Goal: Check status: Check status

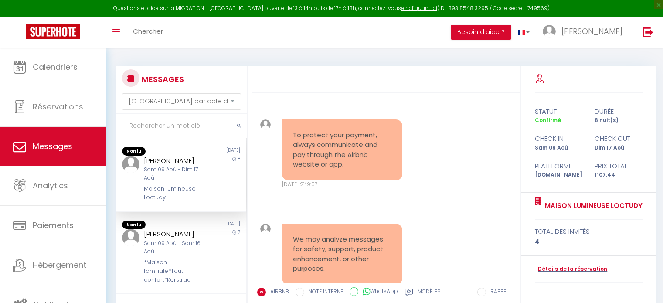
select select "message"
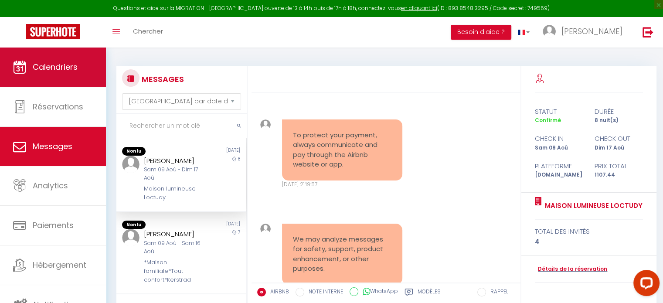
scroll to position [2975, 0]
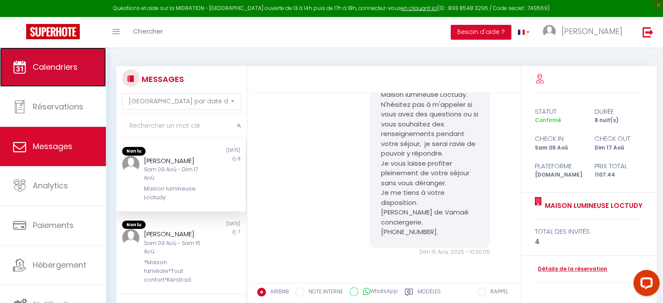
click at [52, 68] on span "Calendriers" at bounding box center [55, 66] width 45 height 11
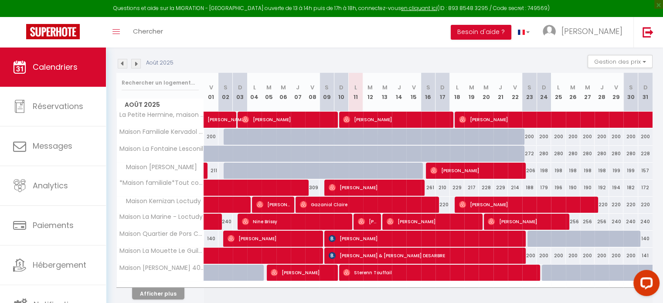
scroll to position [121, 0]
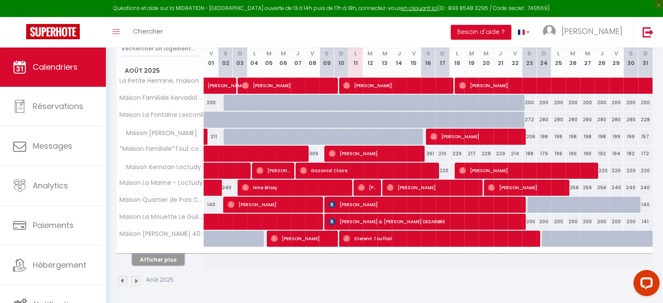
click at [174, 259] on button "Afficher plus" at bounding box center [158, 260] width 52 height 12
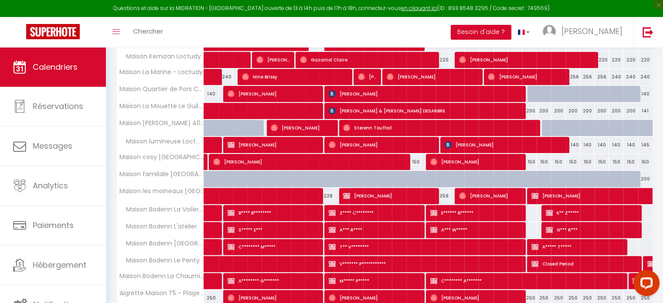
scroll to position [290, 0]
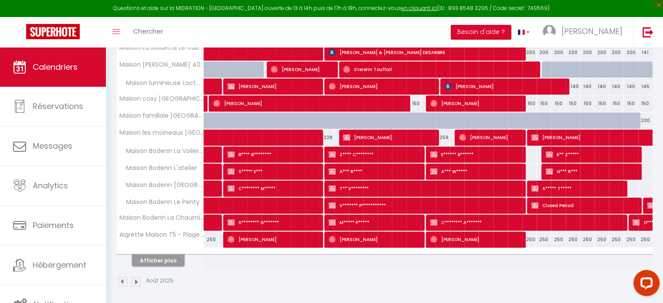
click at [173, 259] on button "Afficher plus" at bounding box center [158, 261] width 52 height 12
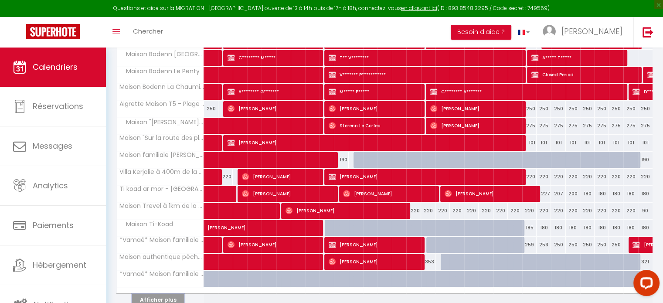
scroll to position [460, 0]
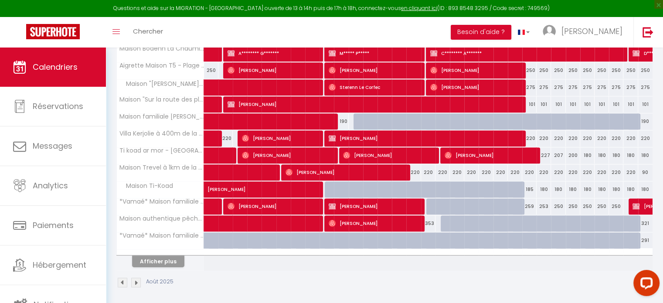
click at [163, 266] on th "Afficher plus" at bounding box center [160, 260] width 87 height 22
click at [168, 261] on button "Afficher plus" at bounding box center [158, 261] width 52 height 12
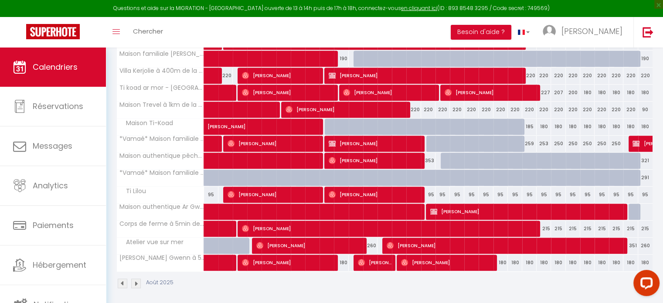
scroll to position [523, 0]
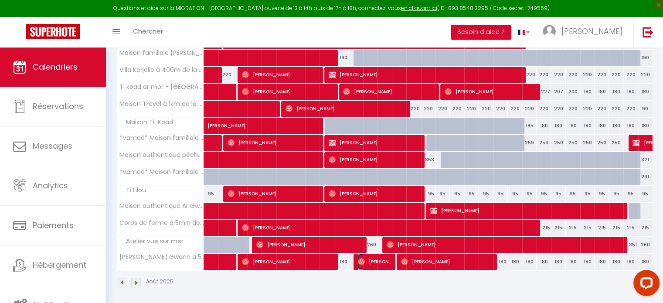
click at [362, 260] on img at bounding box center [361, 261] width 7 height 7
select select "OK"
select select "1"
select select "0"
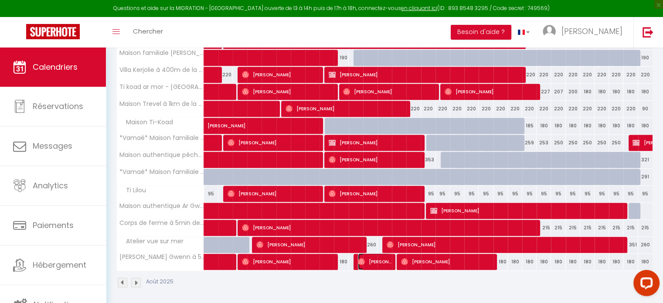
select select "1"
select select
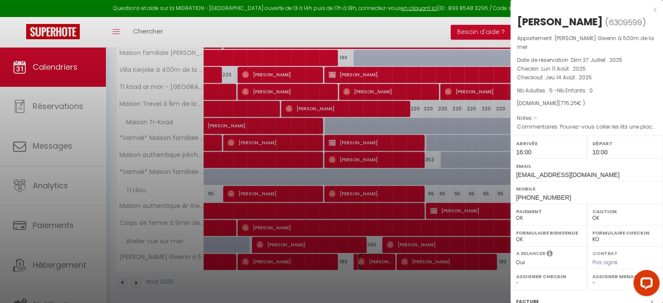
select select "36090"
click at [650, 10] on div "x [PERSON_NAME] ( 6309599 ) Appartement : [PERSON_NAME] Gwenn à 500m de la mer …" at bounding box center [587, 207] width 153 height 415
click at [649, 10] on div "x" at bounding box center [584, 9] width 146 height 10
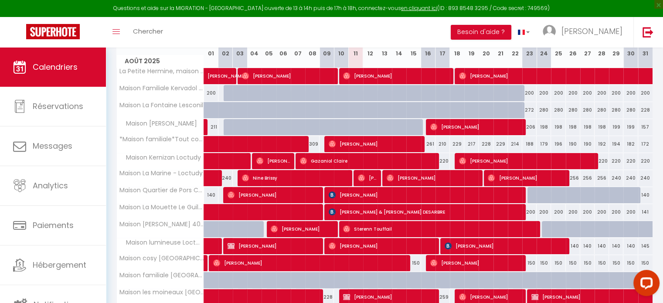
scroll to position [0, 0]
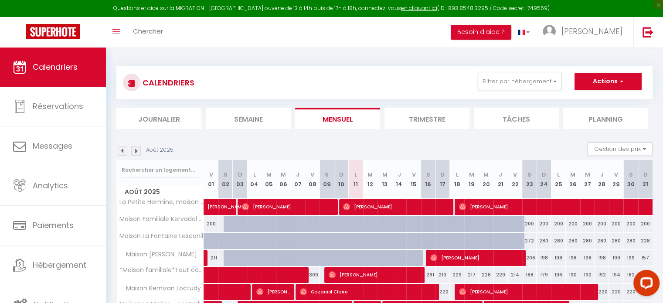
click at [125, 153] on img at bounding box center [123, 151] width 10 height 10
